Goal: Information Seeking & Learning: Check status

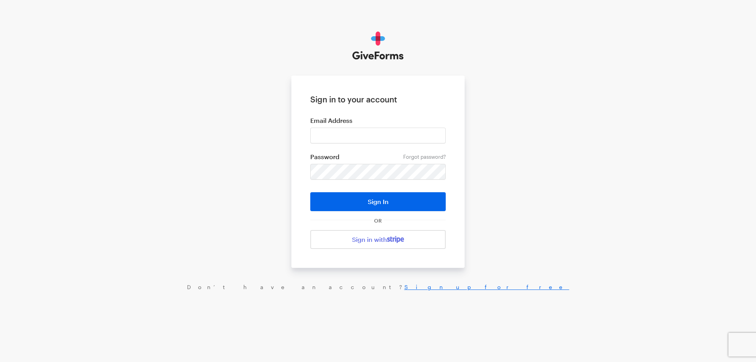
type input "haltura@brightfocus.org"
click at [310, 192] on button "Sign In" at bounding box center [377, 201] width 135 height 19
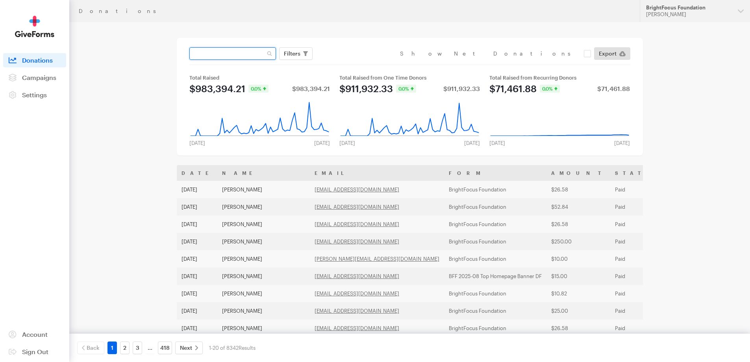
click at [253, 55] on input "text" at bounding box center [232, 53] width 87 height 13
type input "[PERSON_NAME]"
click at [352, 64] on button "Apply" at bounding box center [364, 70] width 25 height 13
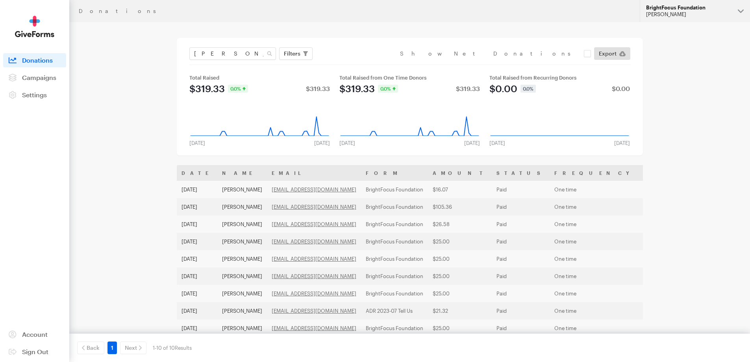
click at [688, 11] on div "Hazel Bartolo" at bounding box center [688, 14] width 85 height 7
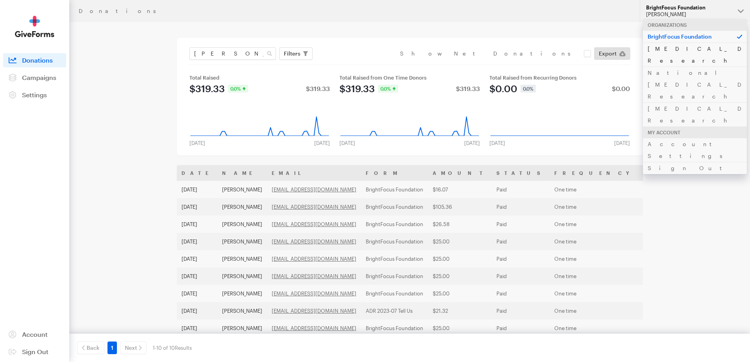
click at [663, 50] on link "[MEDICAL_DATA] Research" at bounding box center [695, 55] width 104 height 24
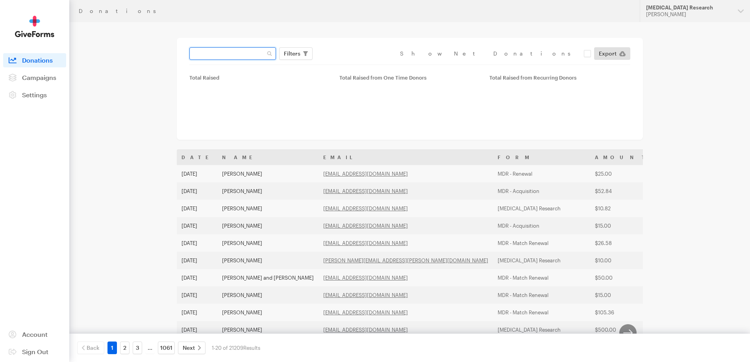
click at [230, 56] on input "text" at bounding box center [232, 53] width 87 height 13
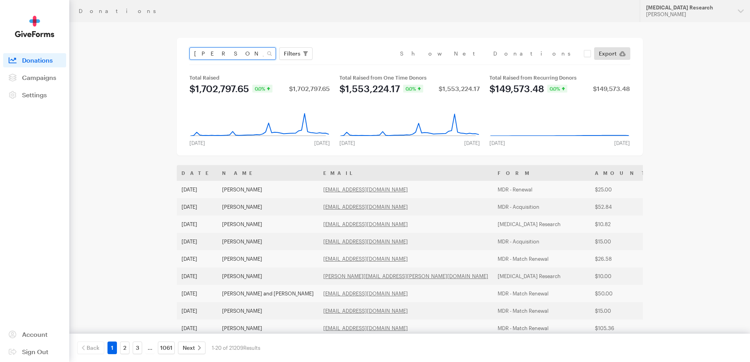
type input "[PERSON_NAME]"
click at [352, 64] on button "Apply" at bounding box center [364, 70] width 25 height 13
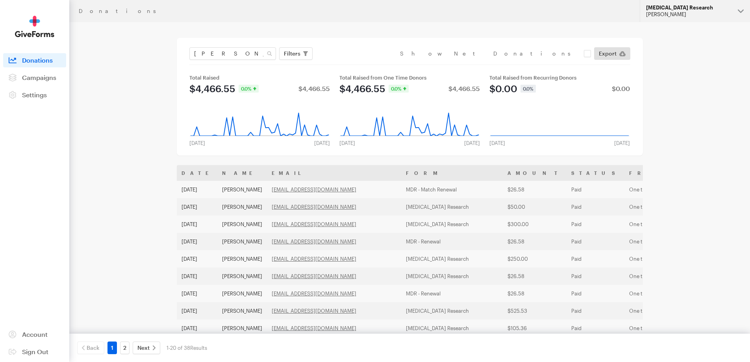
click at [666, 6] on div "[MEDICAL_DATA] Research" at bounding box center [688, 7] width 85 height 7
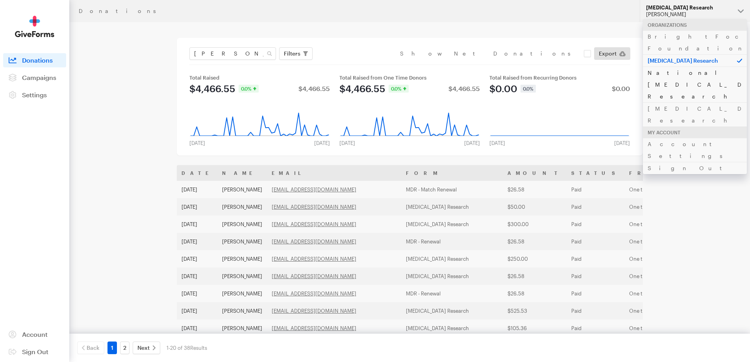
click at [674, 67] on link "National Glaucoma Research" at bounding box center [695, 85] width 104 height 36
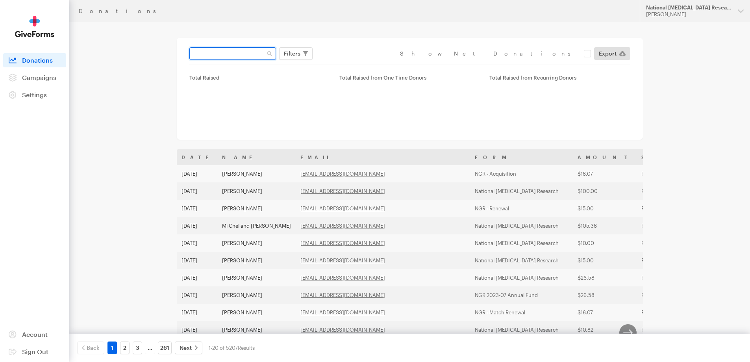
click at [236, 54] on input "text" at bounding box center [232, 53] width 87 height 13
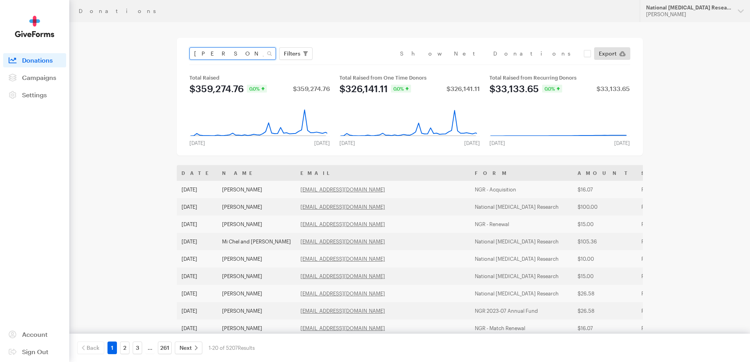
type input "maureen"
click at [352, 64] on button "Apply" at bounding box center [364, 70] width 25 height 13
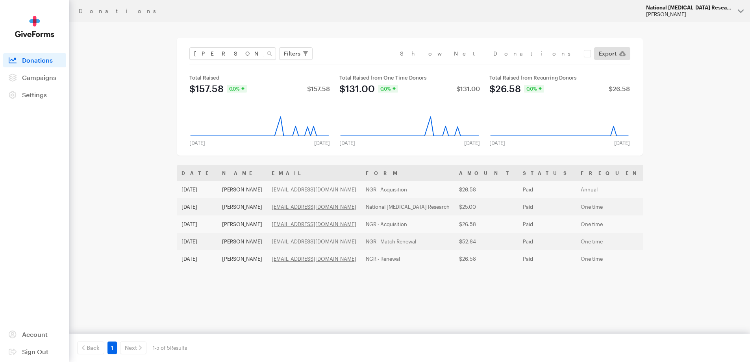
click at [692, 16] on div "[PERSON_NAME]" at bounding box center [688, 14] width 85 height 7
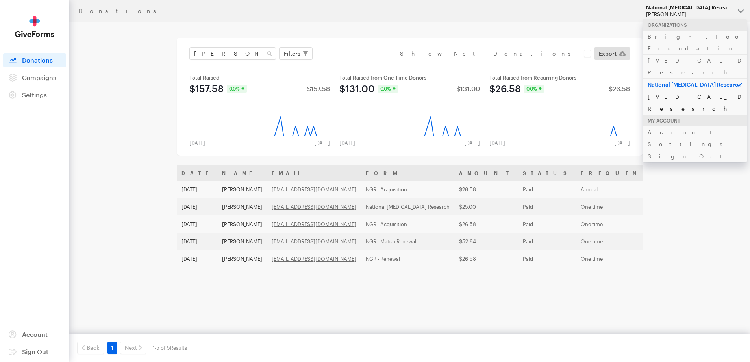
click at [663, 91] on link "[MEDICAL_DATA] Research" at bounding box center [695, 103] width 104 height 24
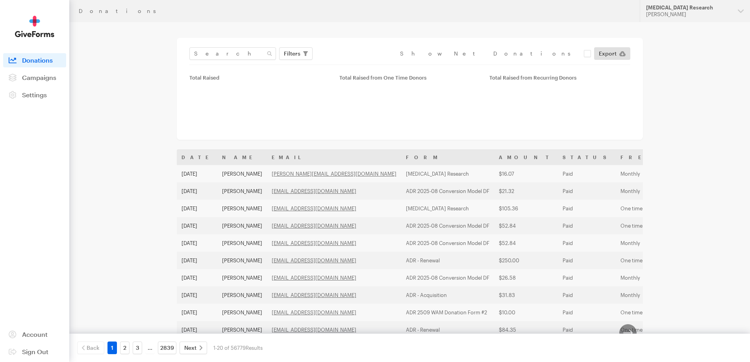
click at [236, 53] on input "text" at bounding box center [232, 53] width 87 height 13
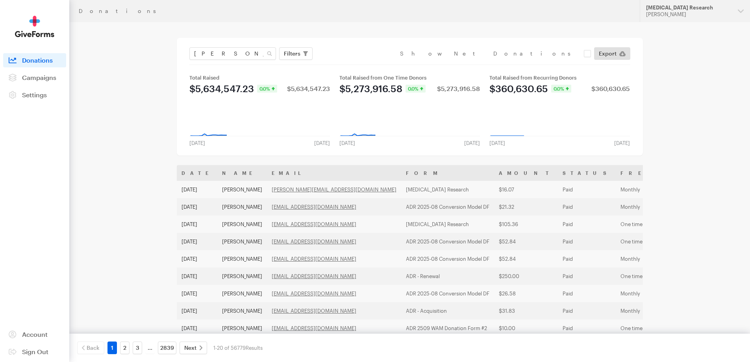
type input "[PERSON_NAME]"
click at [352, 64] on button "Apply" at bounding box center [364, 70] width 25 height 13
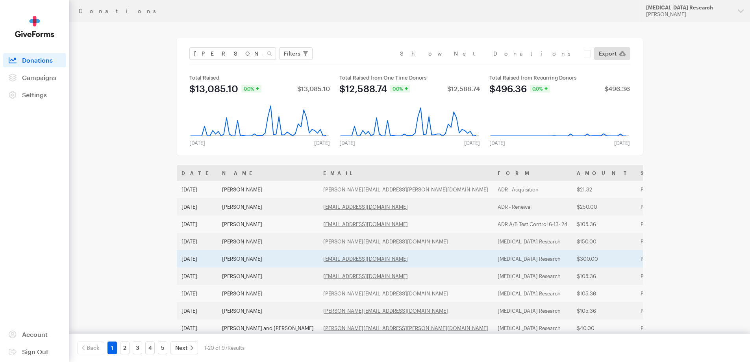
click at [189, 254] on td "[DATE]" at bounding box center [197, 258] width 41 height 17
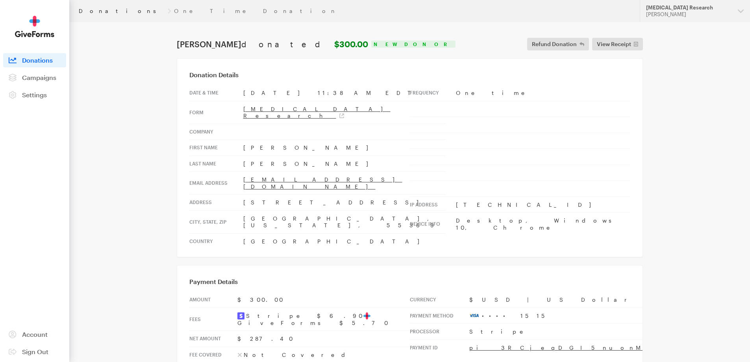
click at [97, 11] on link "Donations" at bounding box center [122, 11] width 86 height 6
